Goal: Task Accomplishment & Management: Complete application form

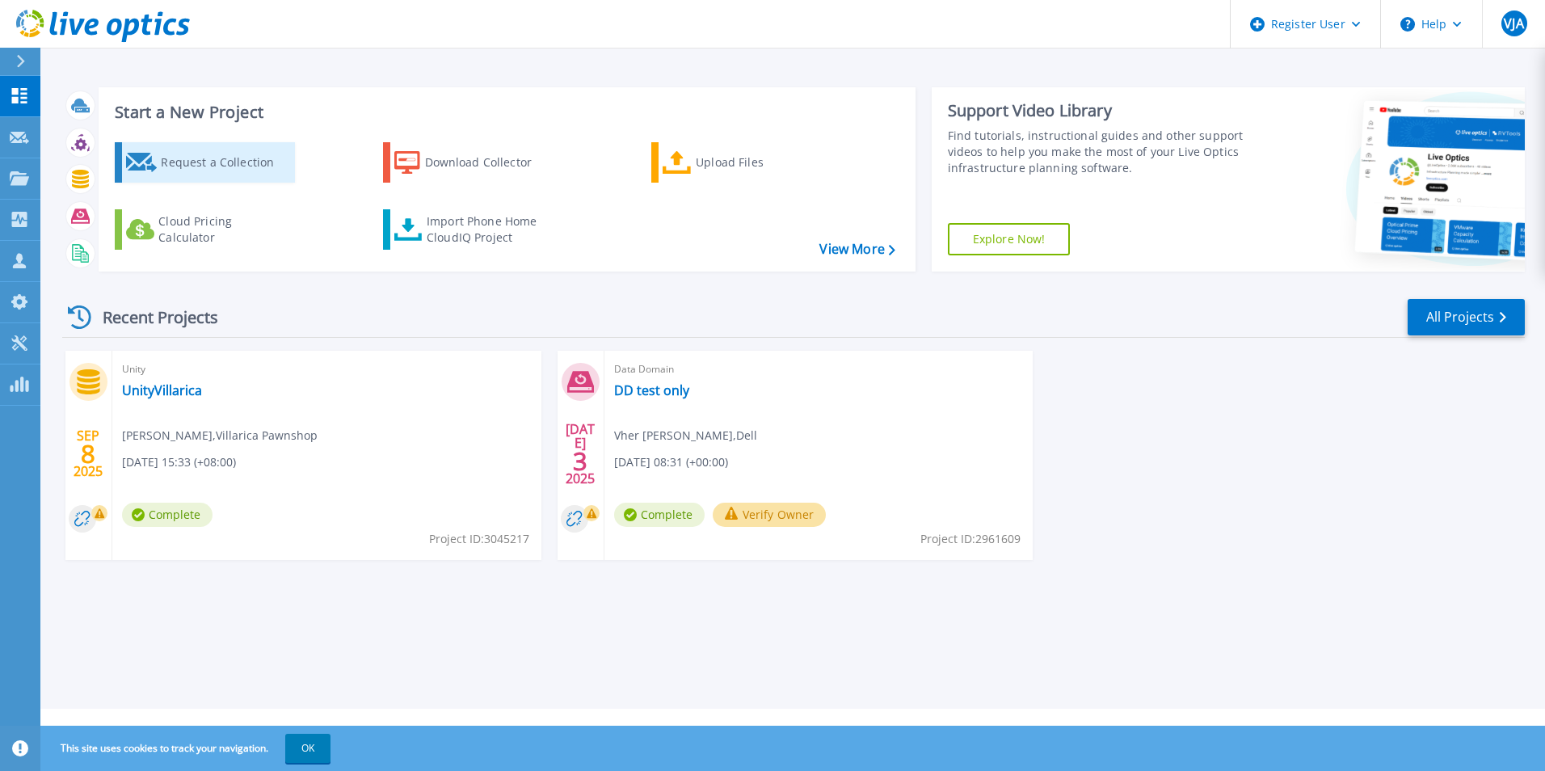
click at [191, 169] on div "Request a Collection" at bounding box center [225, 162] width 129 height 32
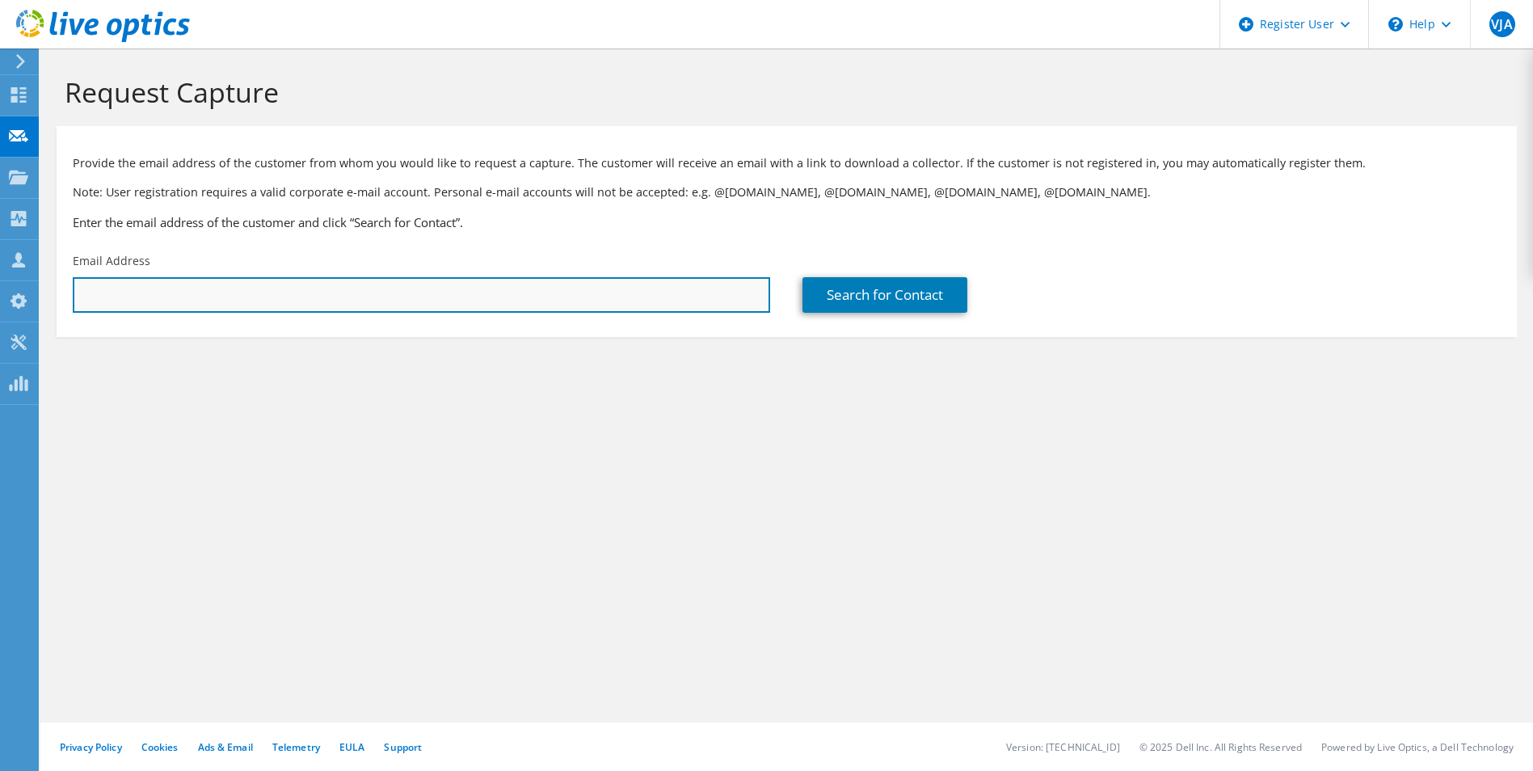
click at [619, 293] on input "text" at bounding box center [422, 295] width 698 height 36
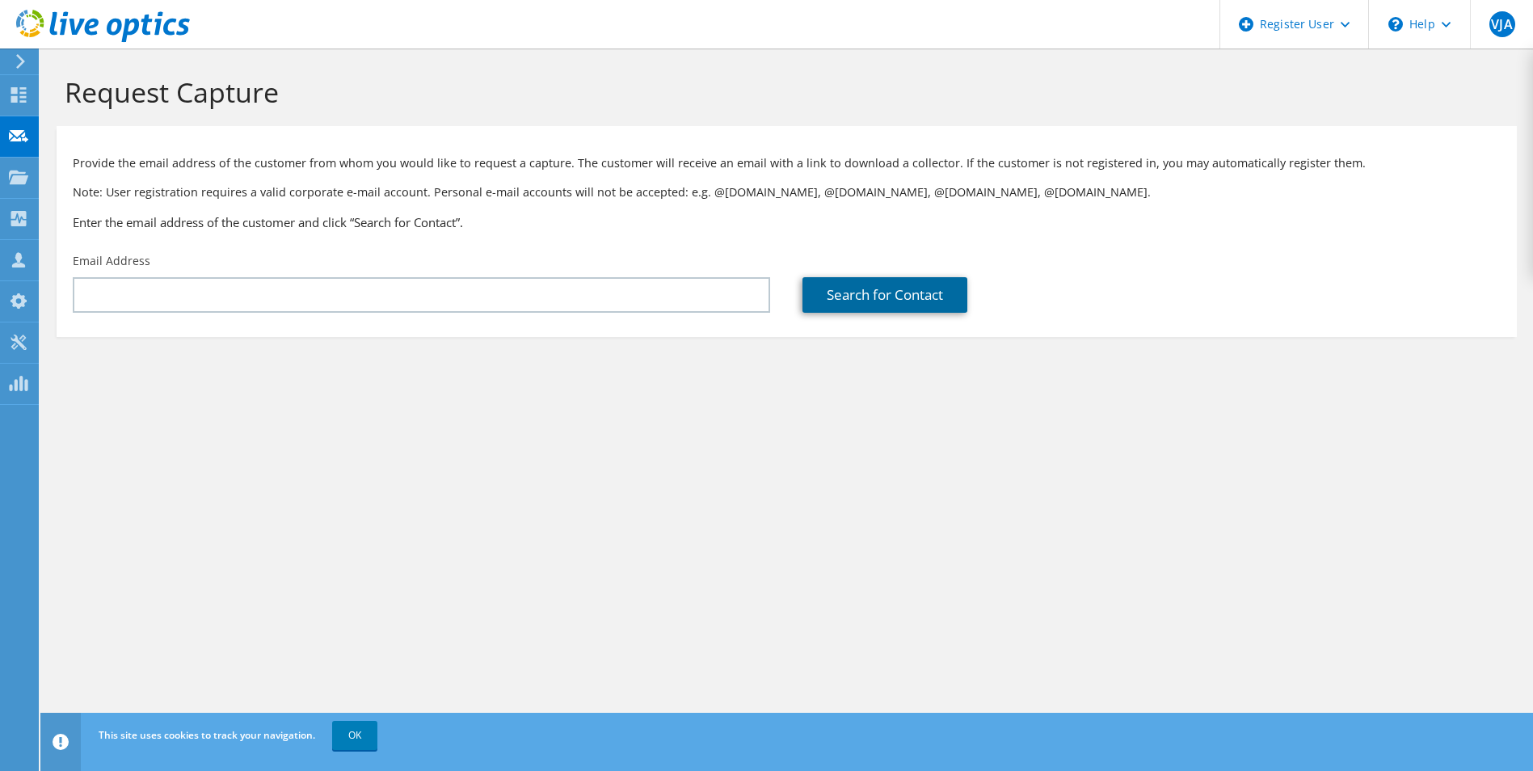
click at [863, 291] on link "Search for Contact" at bounding box center [885, 295] width 165 height 36
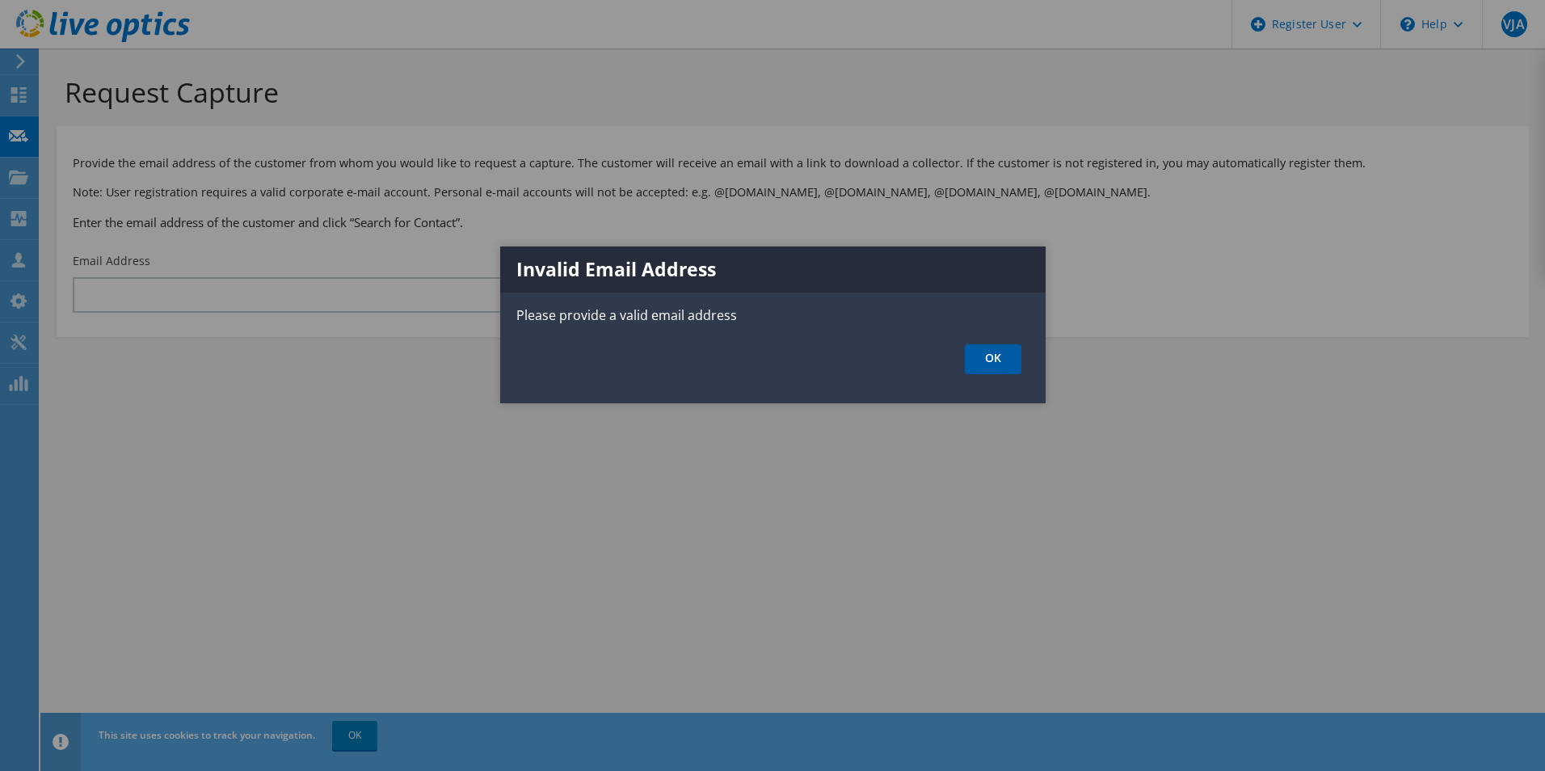
click at [1008, 361] on link "OK" at bounding box center [993, 359] width 57 height 30
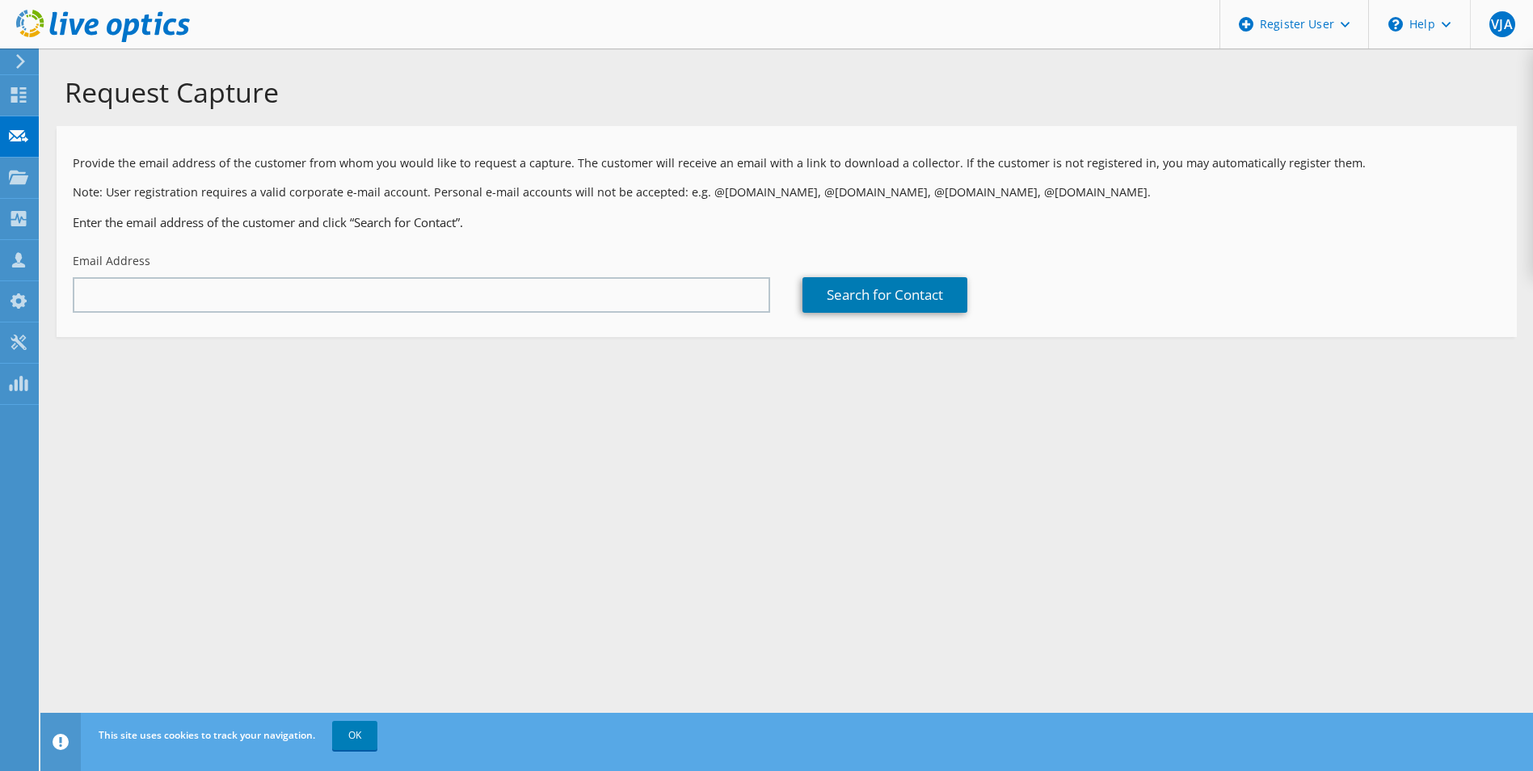
click at [425, 290] on div at bounding box center [766, 385] width 1533 height 771
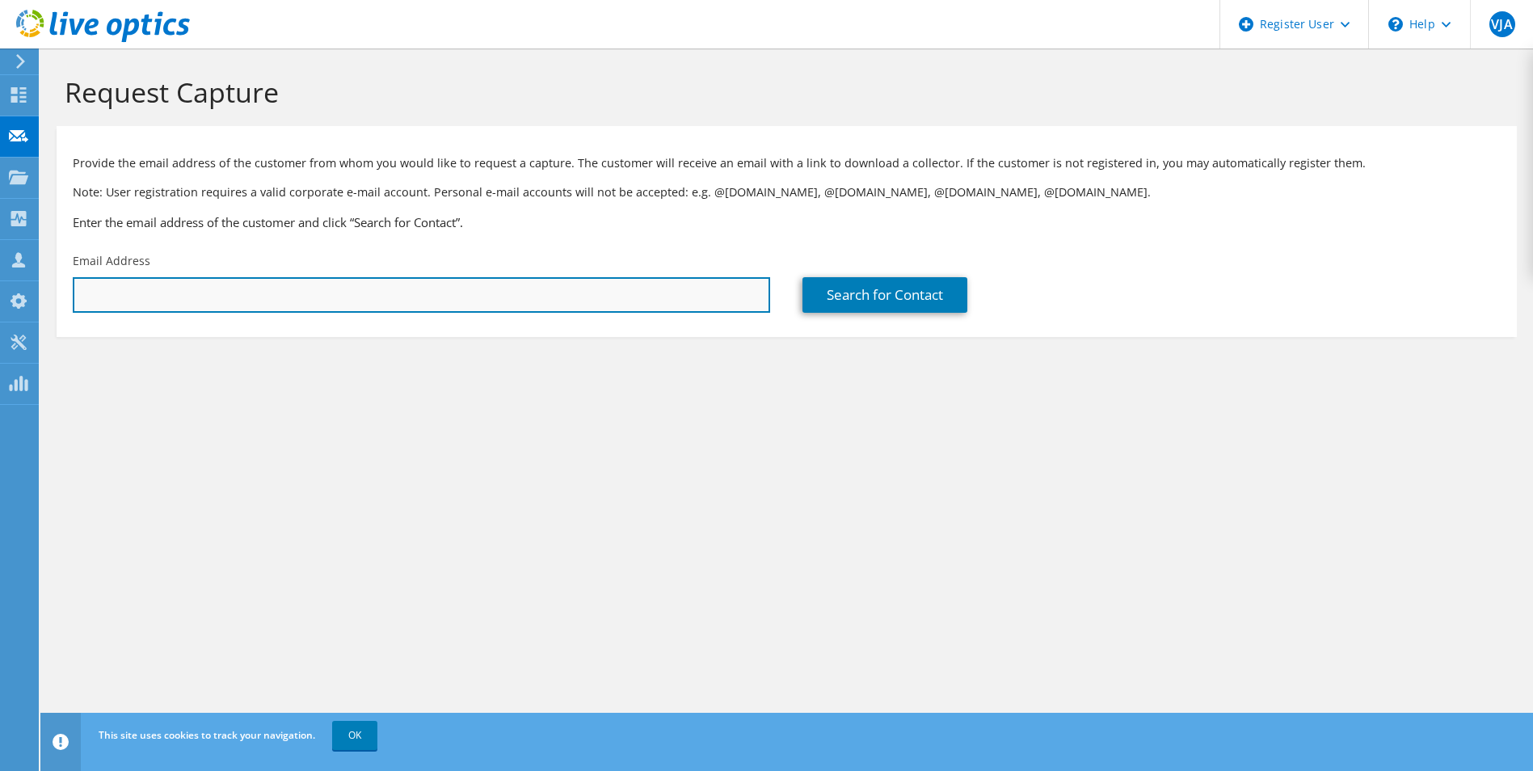
click at [425, 290] on input "text" at bounding box center [422, 295] width 698 height 36
type input "grace.cavas@villaricapawnshop.com"
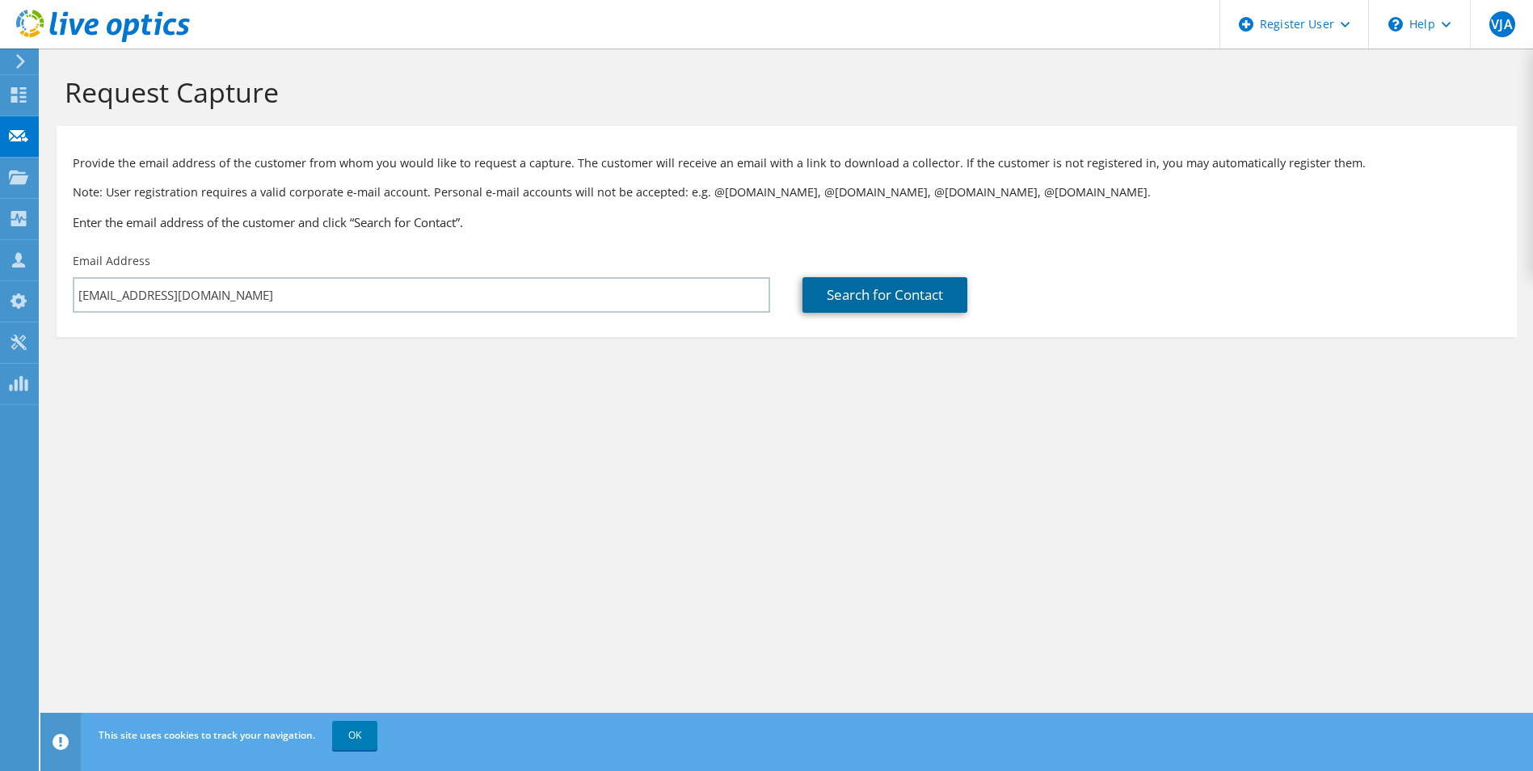
click at [874, 294] on link "Search for Contact" at bounding box center [885, 295] width 165 height 36
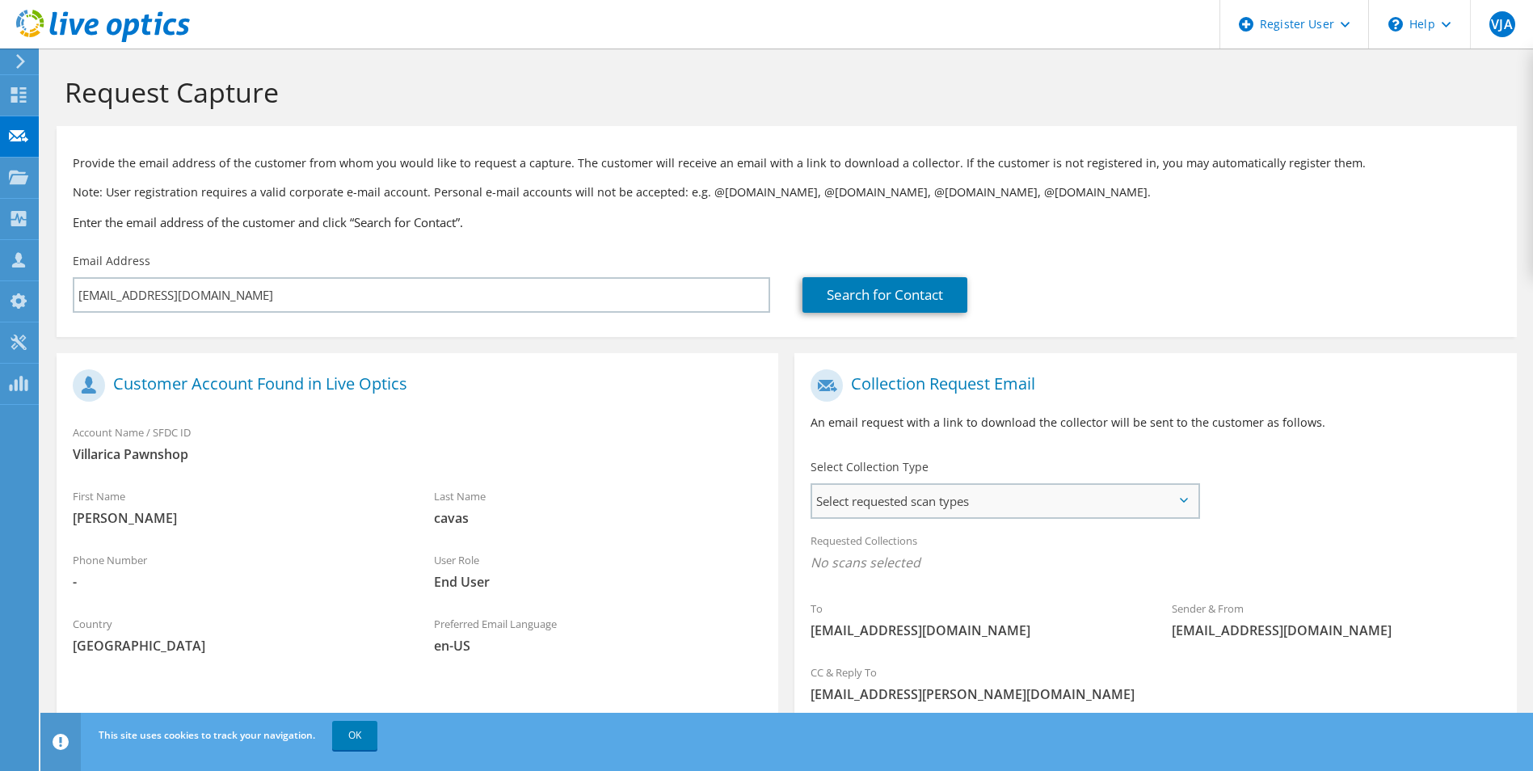
click at [919, 488] on span "Select requested scan types" at bounding box center [1004, 501] width 385 height 32
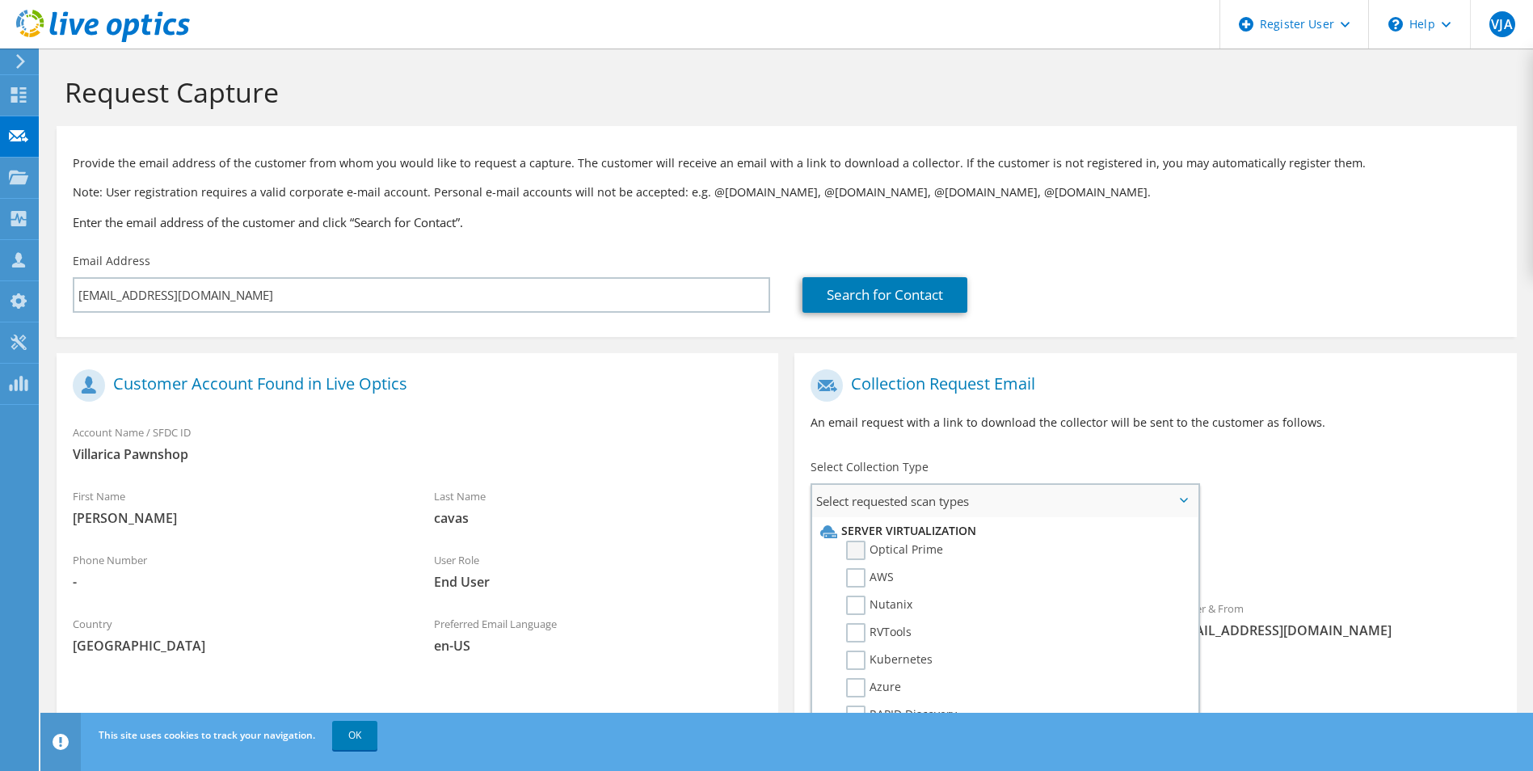
click at [906, 548] on label "Optical Prime" at bounding box center [894, 550] width 97 height 19
click at [0, 0] on input "Optical Prime" at bounding box center [0, 0] width 0 height 0
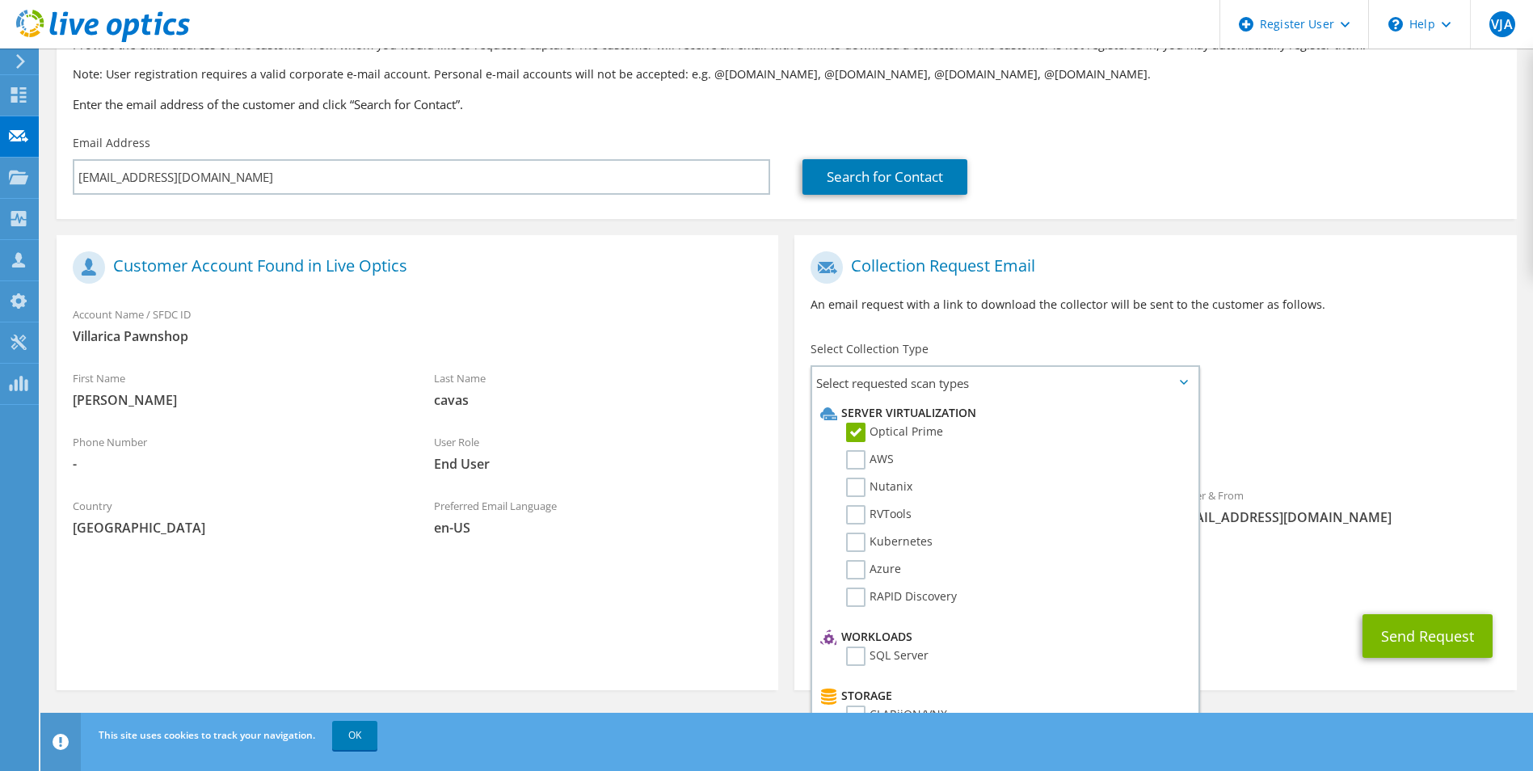
click at [1398, 461] on span "Optical Prime" at bounding box center [1155, 449] width 689 height 27
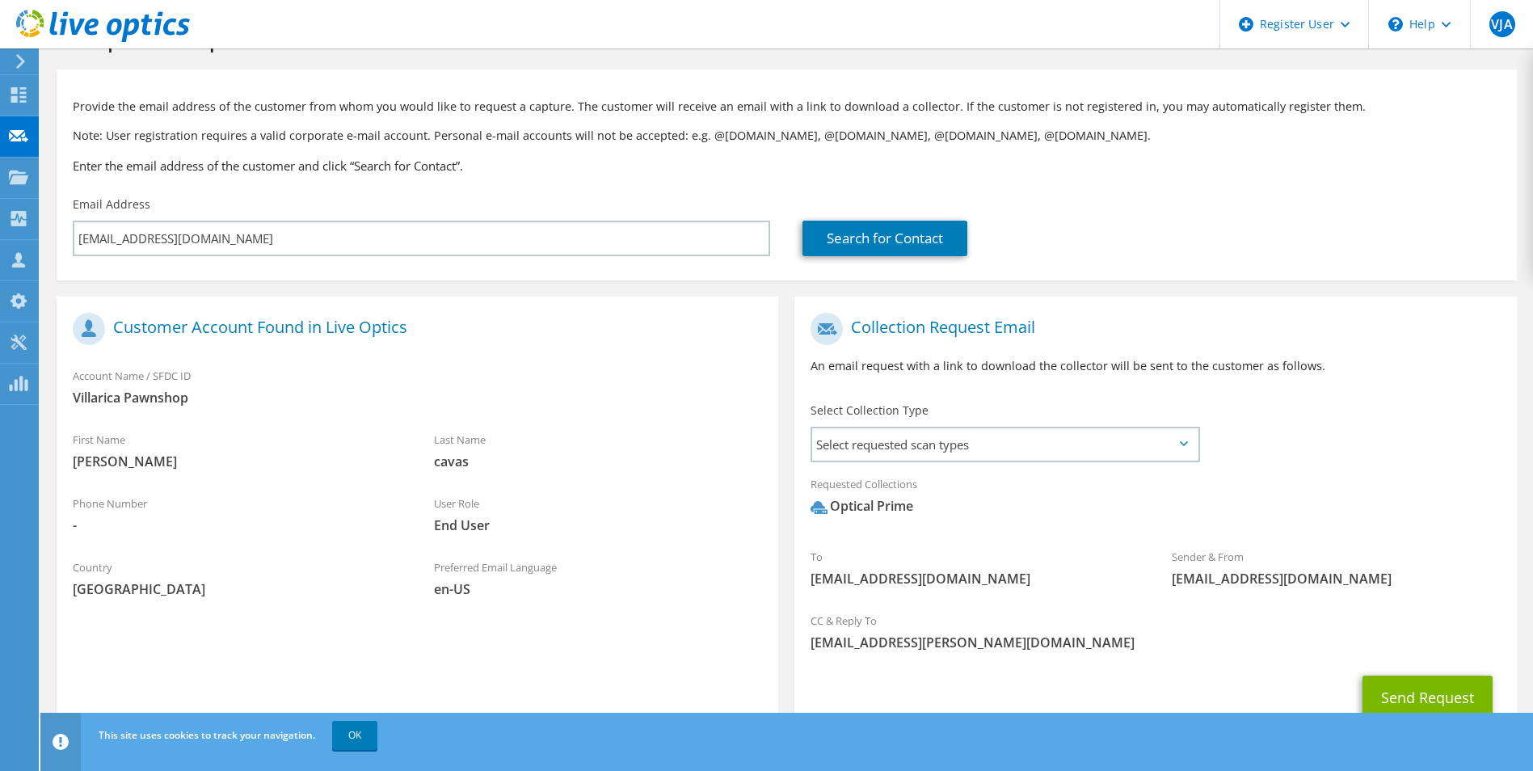
scroll to position [81, 0]
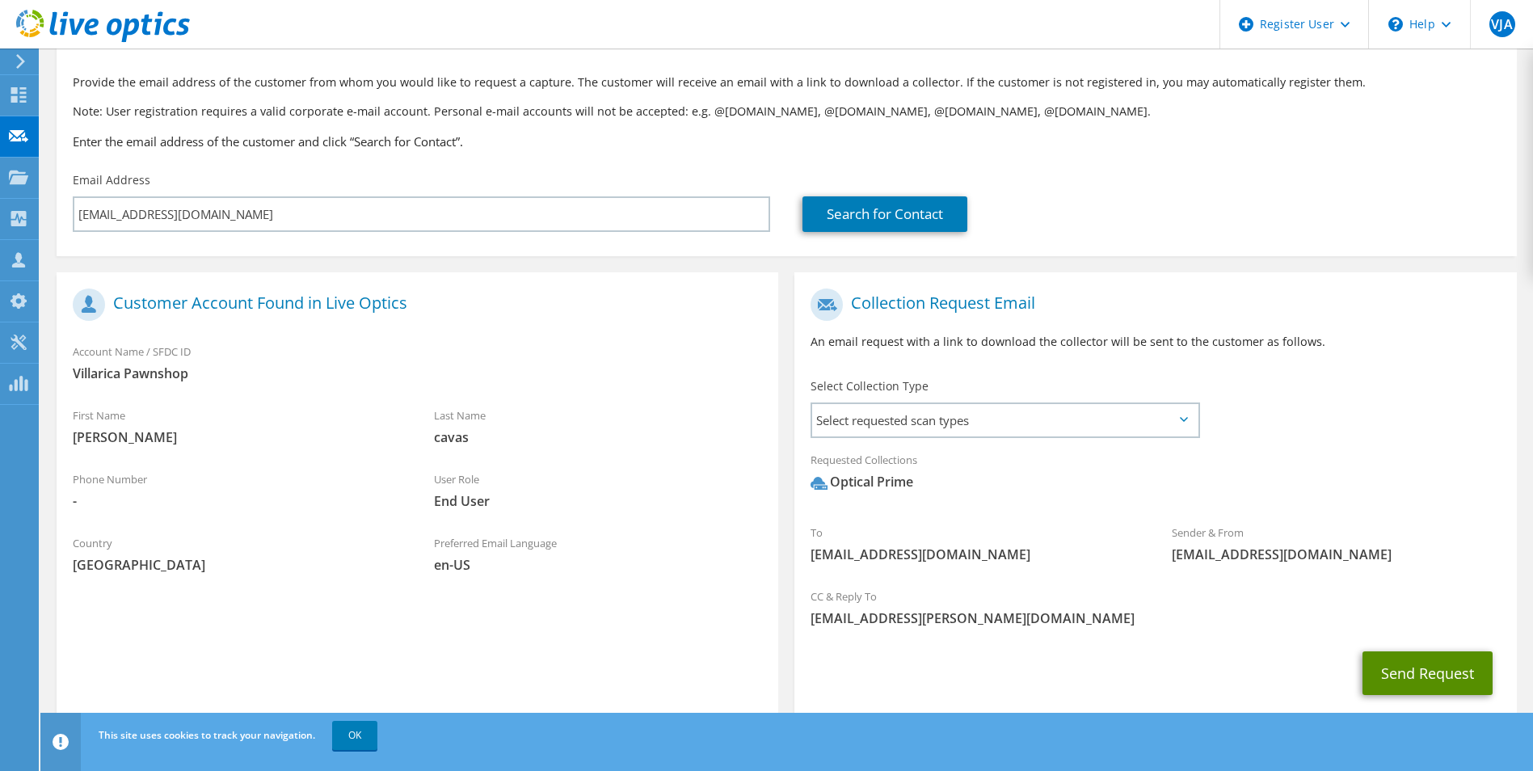
click at [1418, 668] on button "Send Request" at bounding box center [1428, 674] width 130 height 44
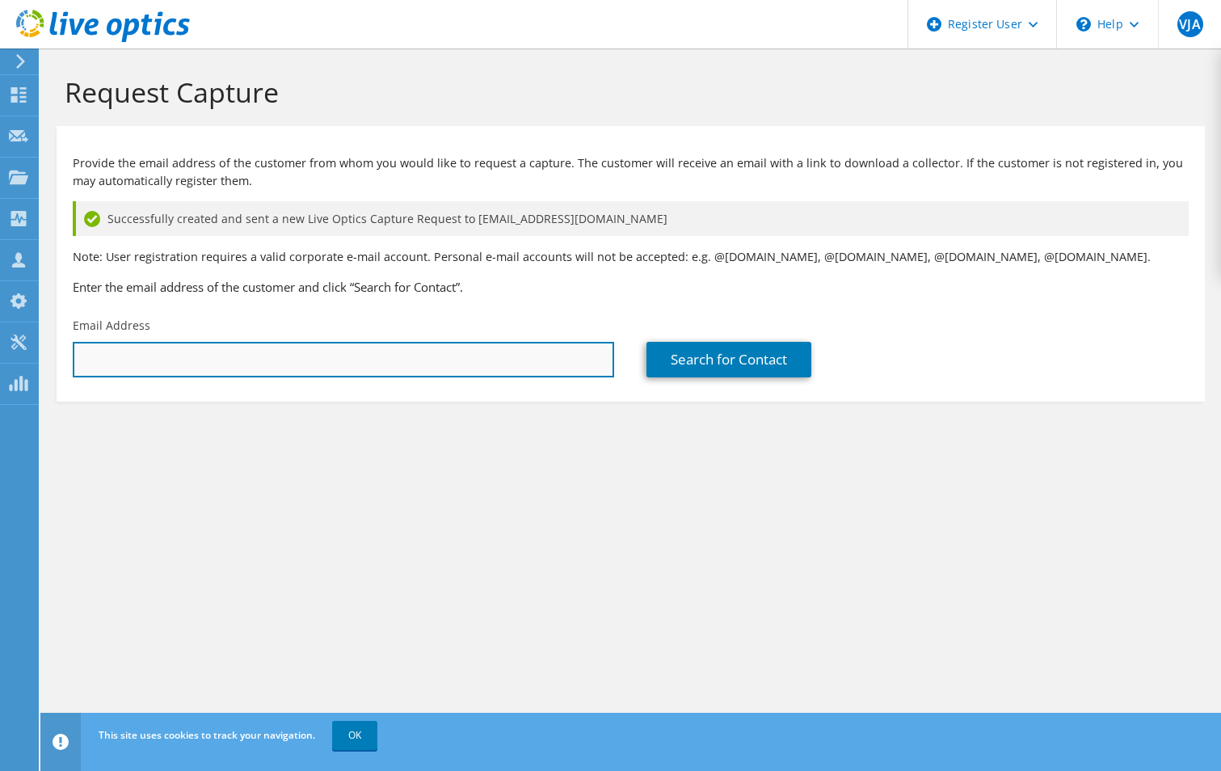
click at [380, 365] on input "text" at bounding box center [344, 360] width 542 height 36
type input "[EMAIL_ADDRESS][DOMAIN_NAME]"
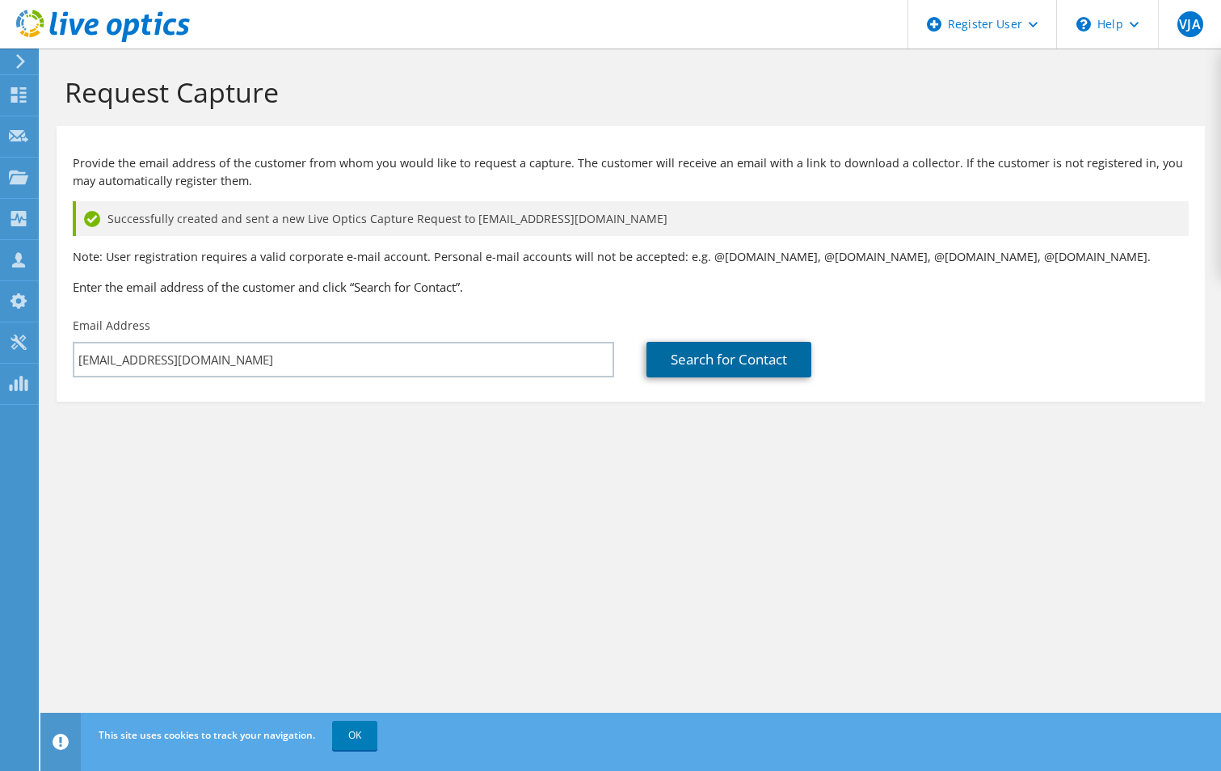
click at [796, 361] on link "Search for Contact" at bounding box center [729, 360] width 165 height 36
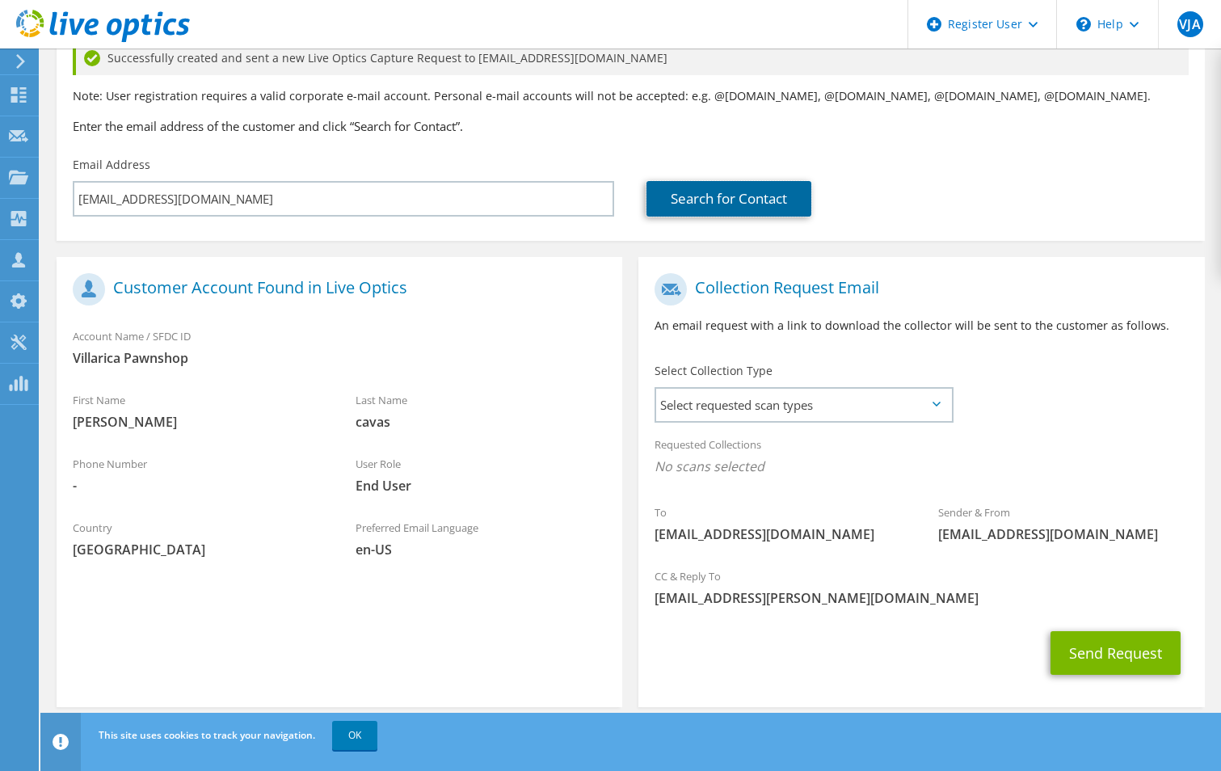
scroll to position [162, 0]
click at [778, 403] on span "Select requested scan types" at bounding box center [803, 404] width 295 height 32
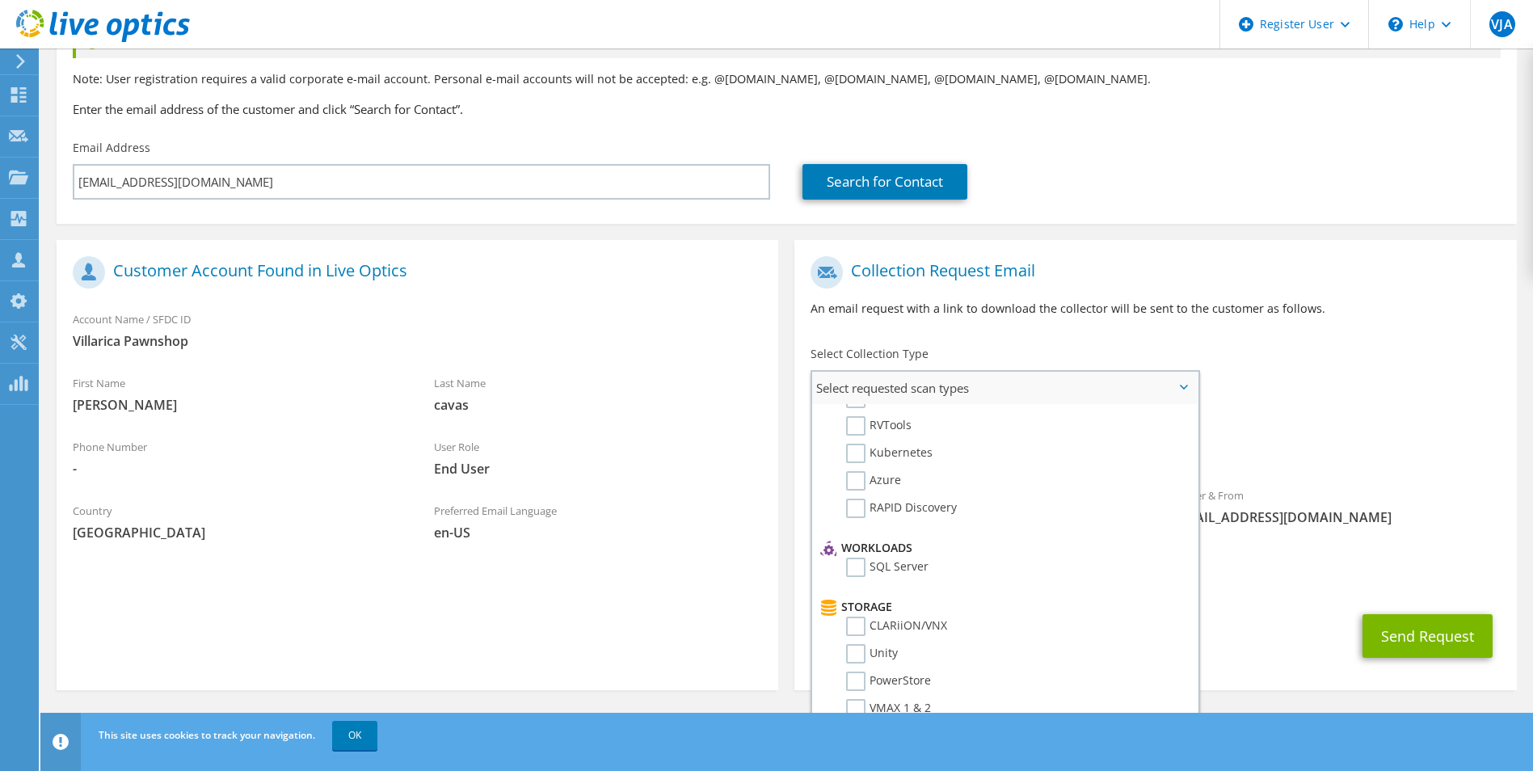
scroll to position [242, 0]
click at [745, 580] on section "Customer Account Found in Live Optics Account Name / SFDC ID Villarica Pawnshop…" at bounding box center [418, 465] width 722 height 450
